Goal: Information Seeking & Learning: Learn about a topic

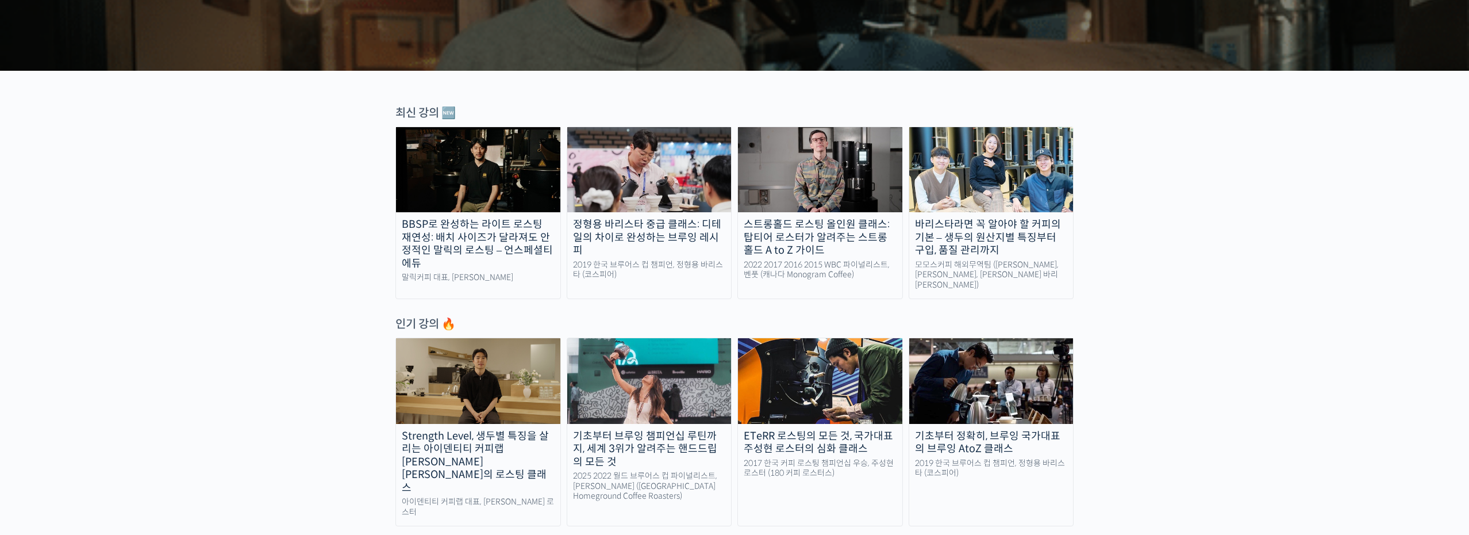
click at [977, 272] on div "모모스커피 해외무역팀 (전주연, 추경하, 김한중 바리스타)" at bounding box center [991, 275] width 164 height 30
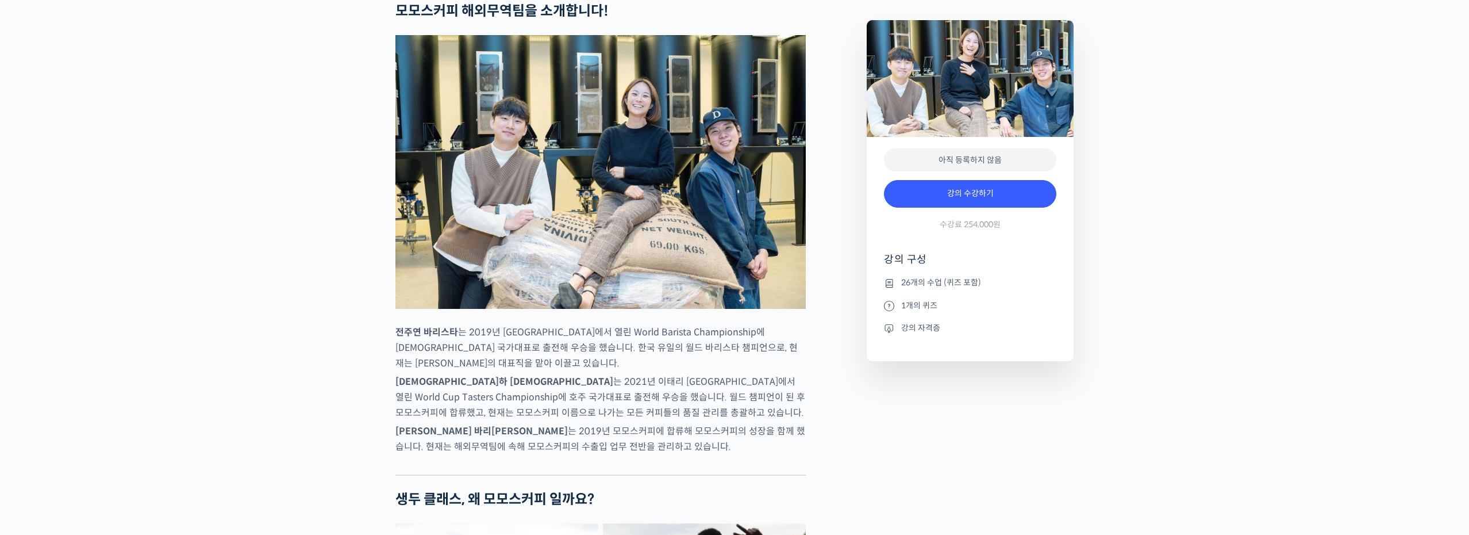
scroll to position [476, 0]
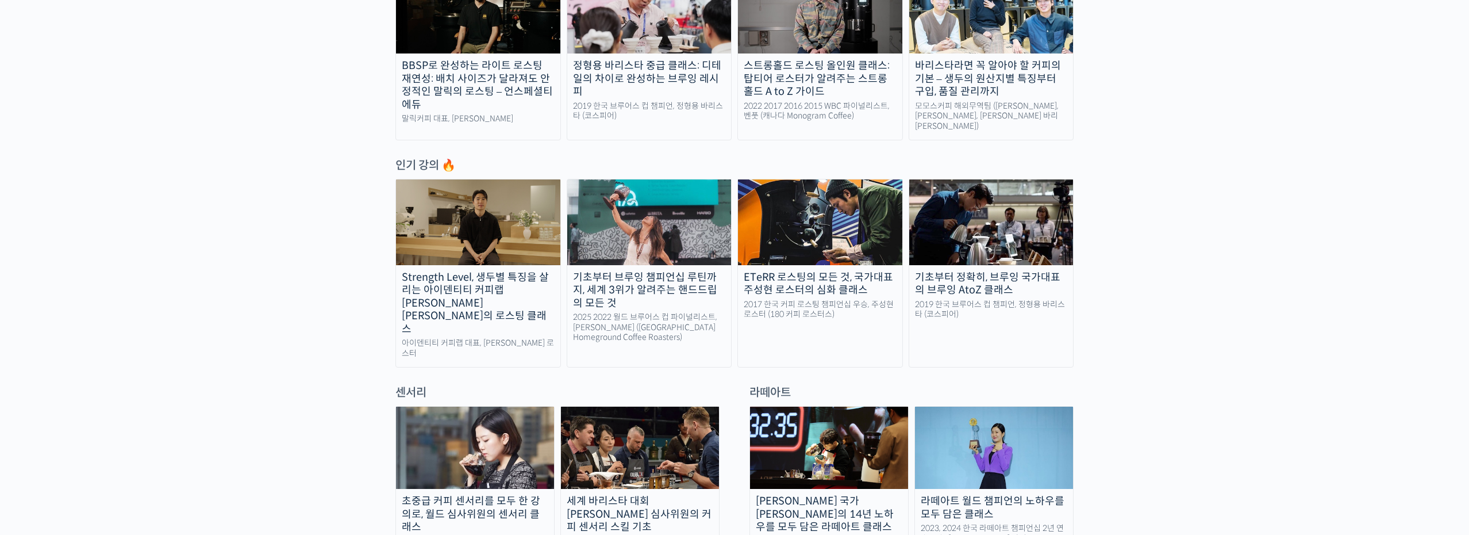
click at [625, 235] on img at bounding box center [649, 221] width 164 height 85
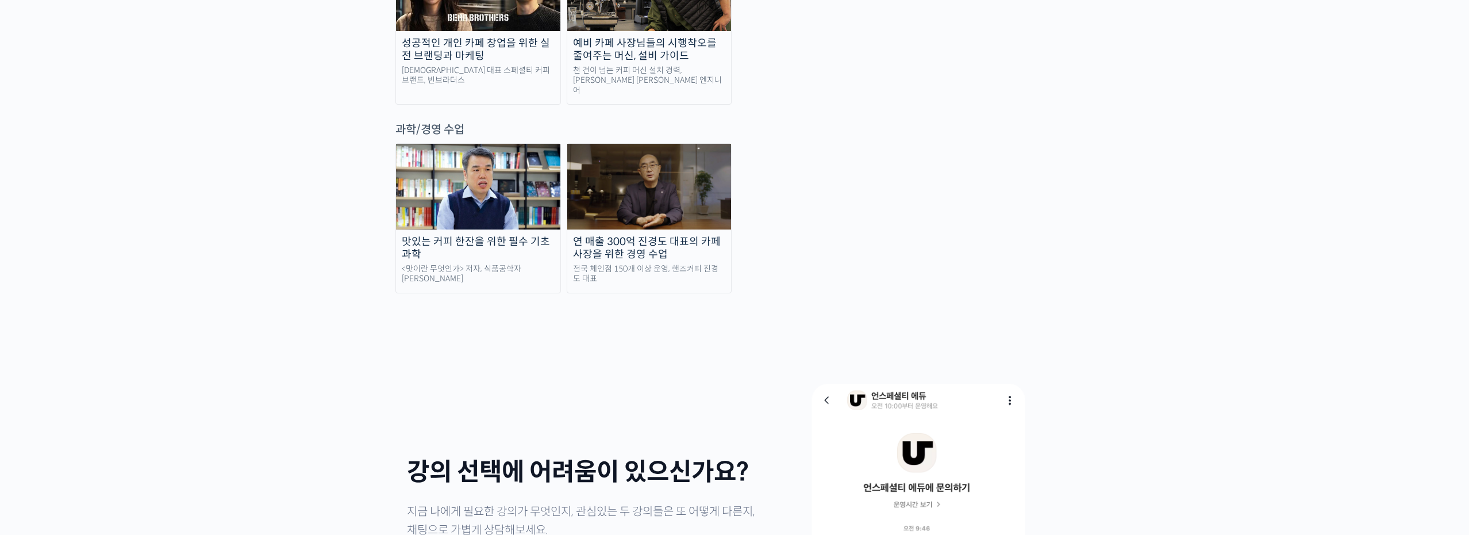
scroll to position [2618, 0]
